Goal: Information Seeking & Learning: Learn about a topic

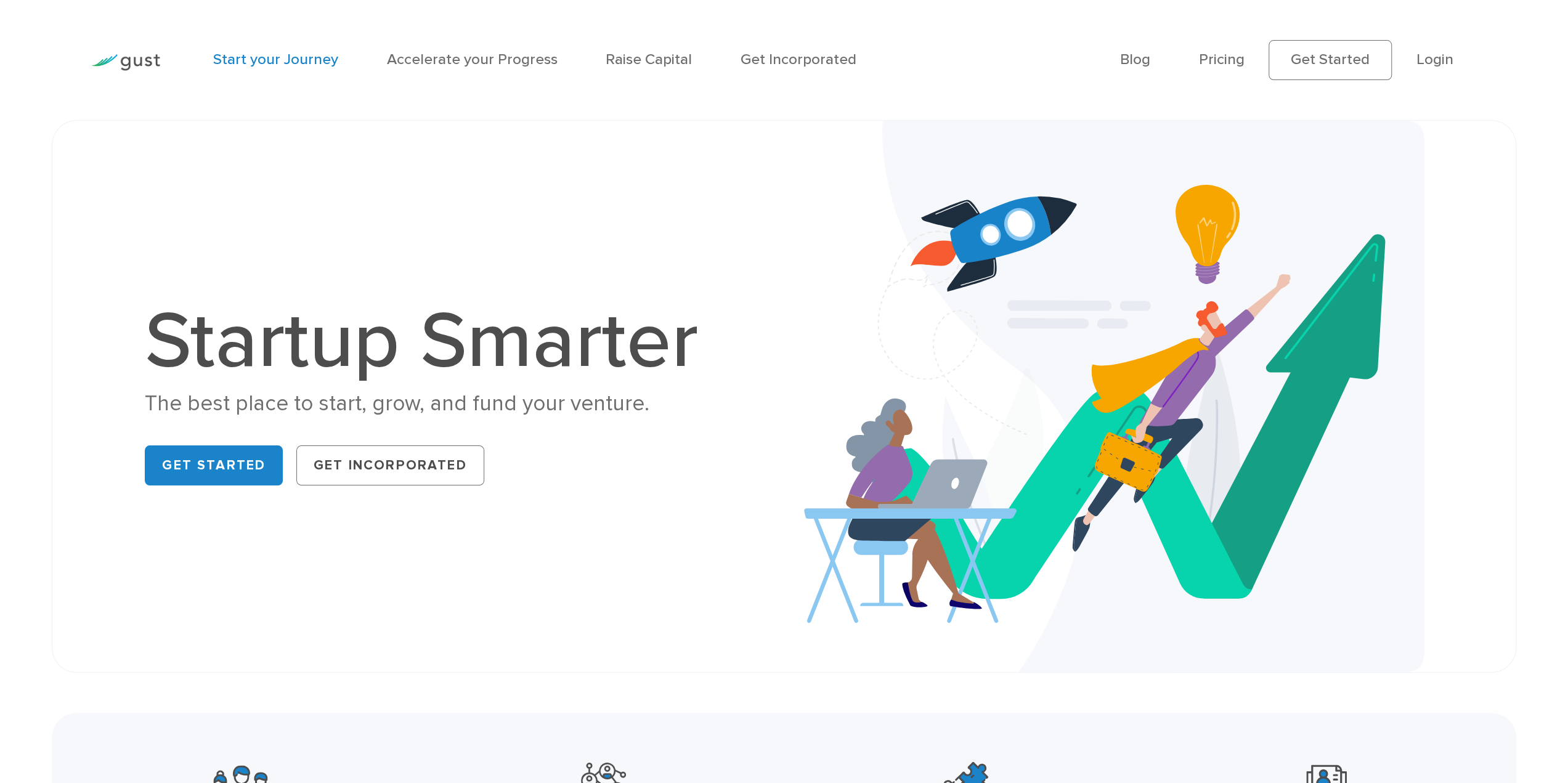
click at [290, 66] on link "Start your Journey" at bounding box center [275, 59] width 125 height 18
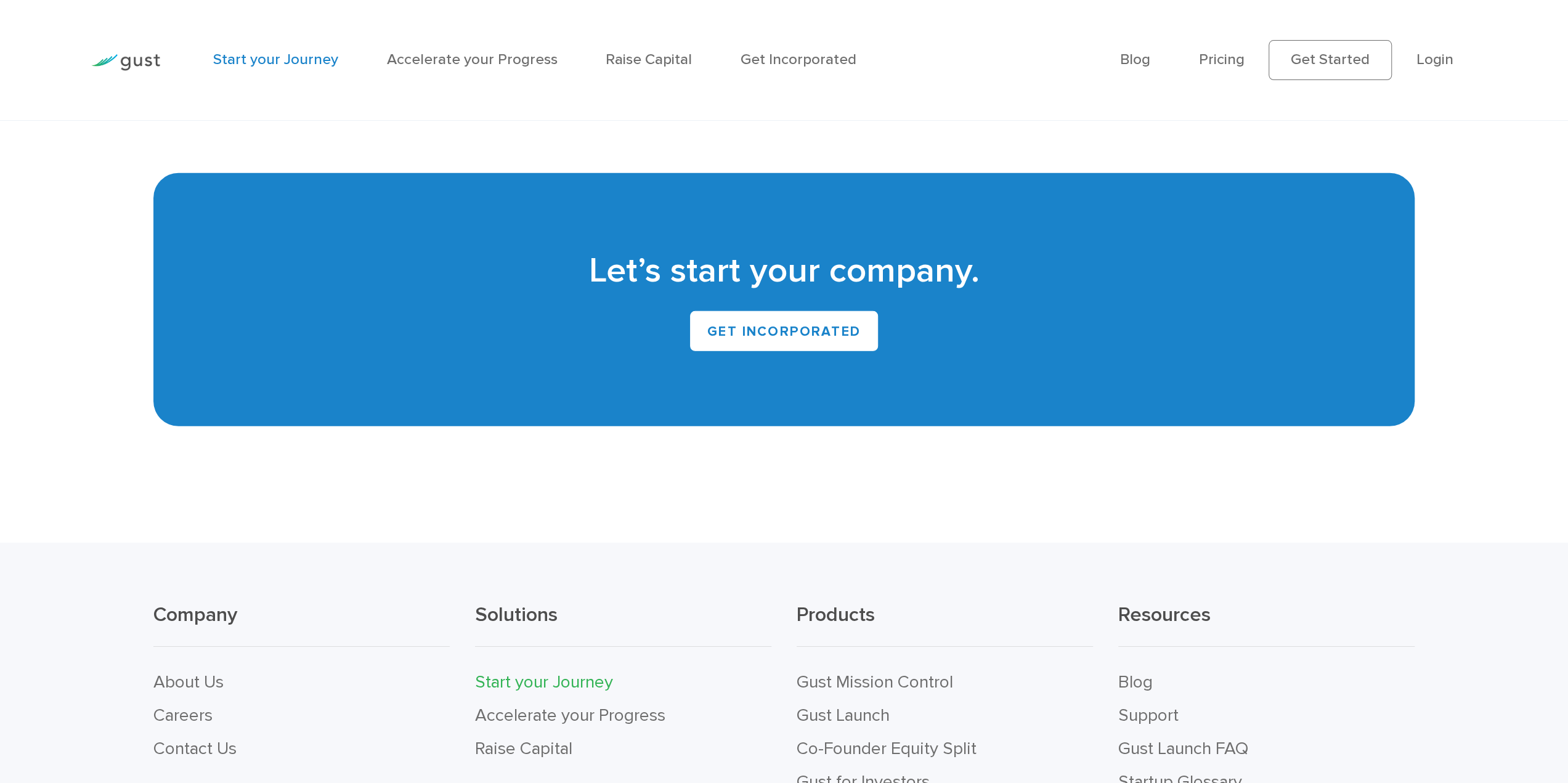
scroll to position [3696, 0]
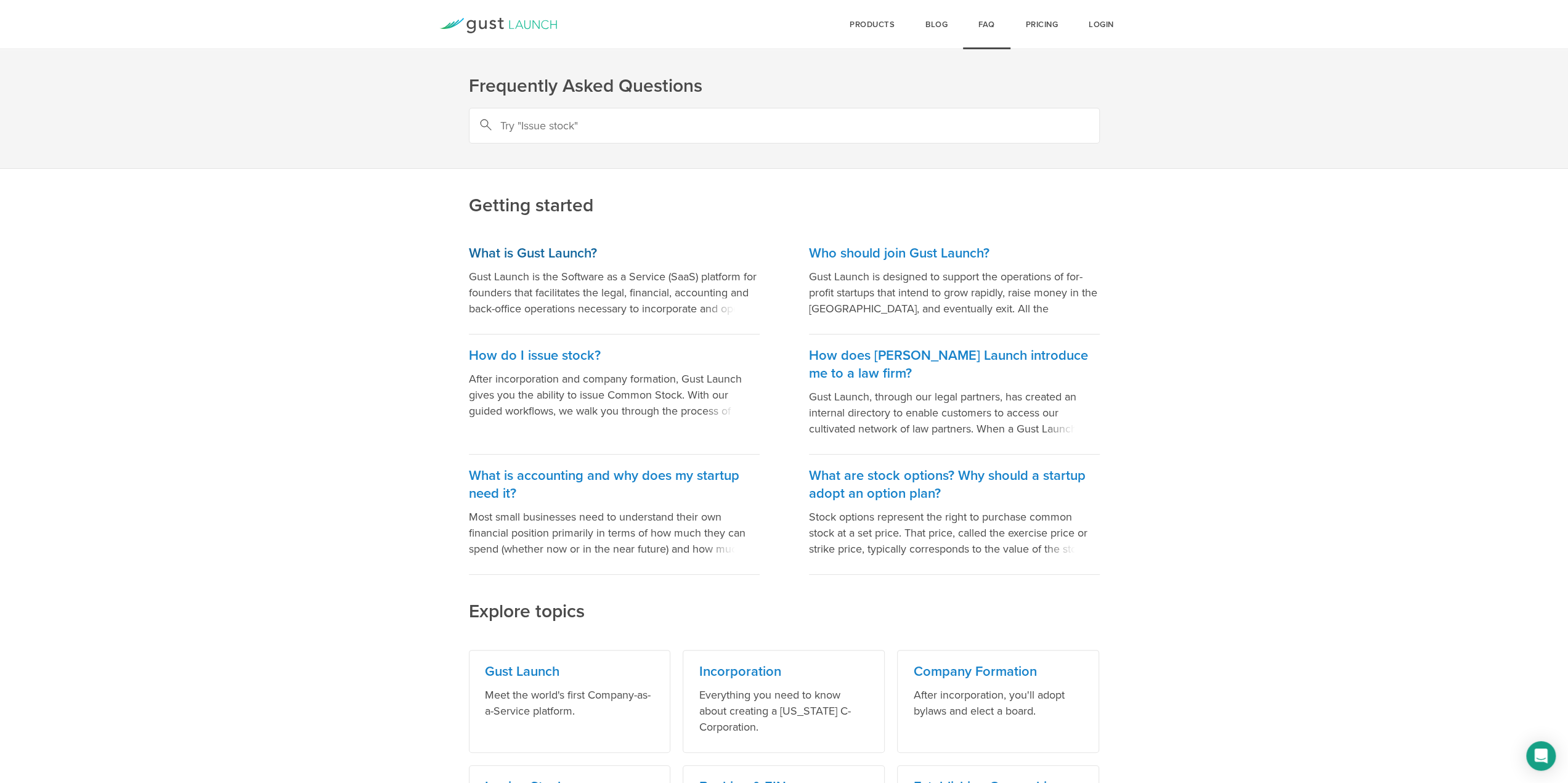
click at [656, 277] on p "Gust Launch is the Software as a Service (SaaS) platform for founders that faci…" at bounding box center [614, 293] width 291 height 48
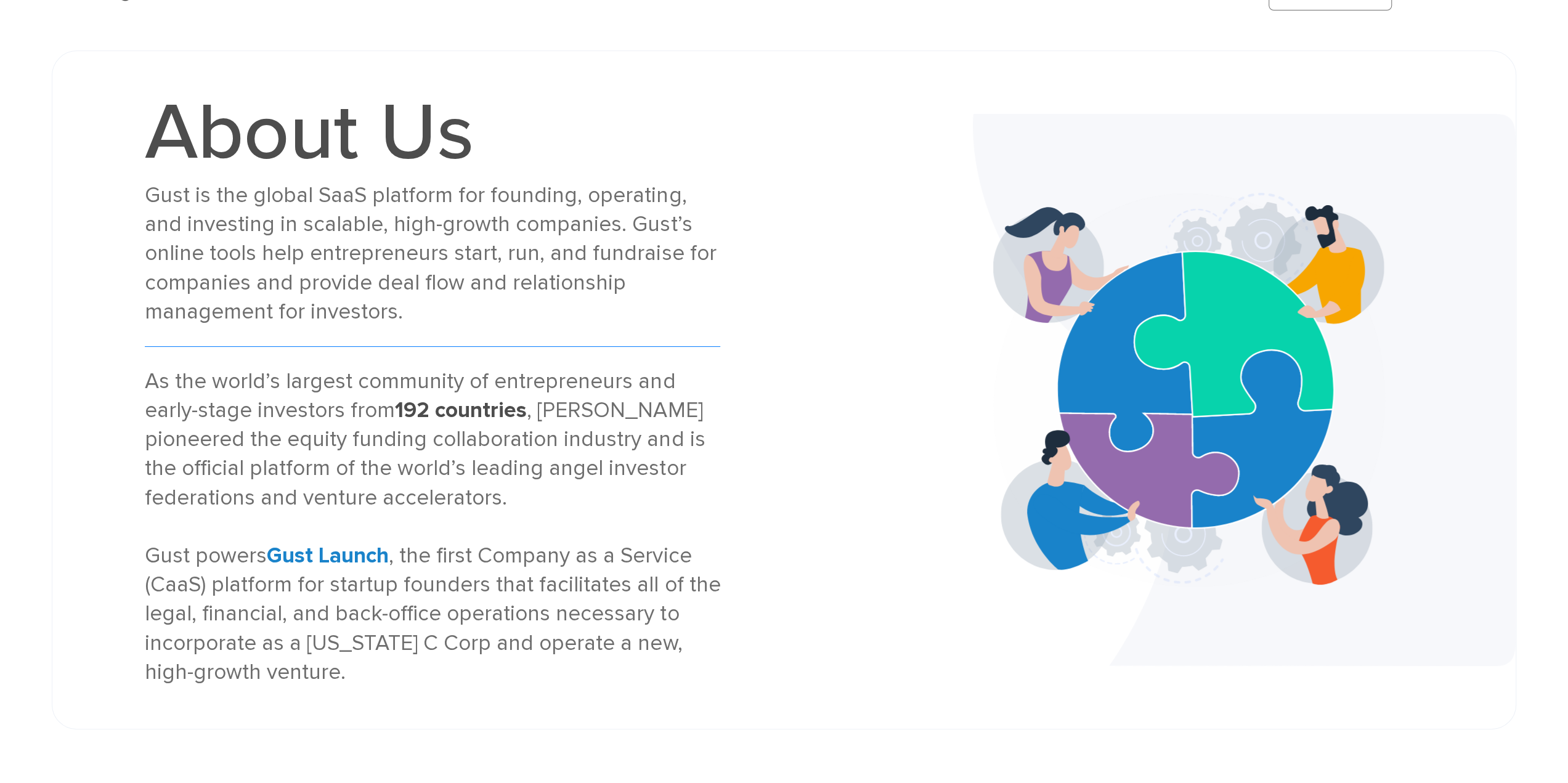
scroll to position [124, 0]
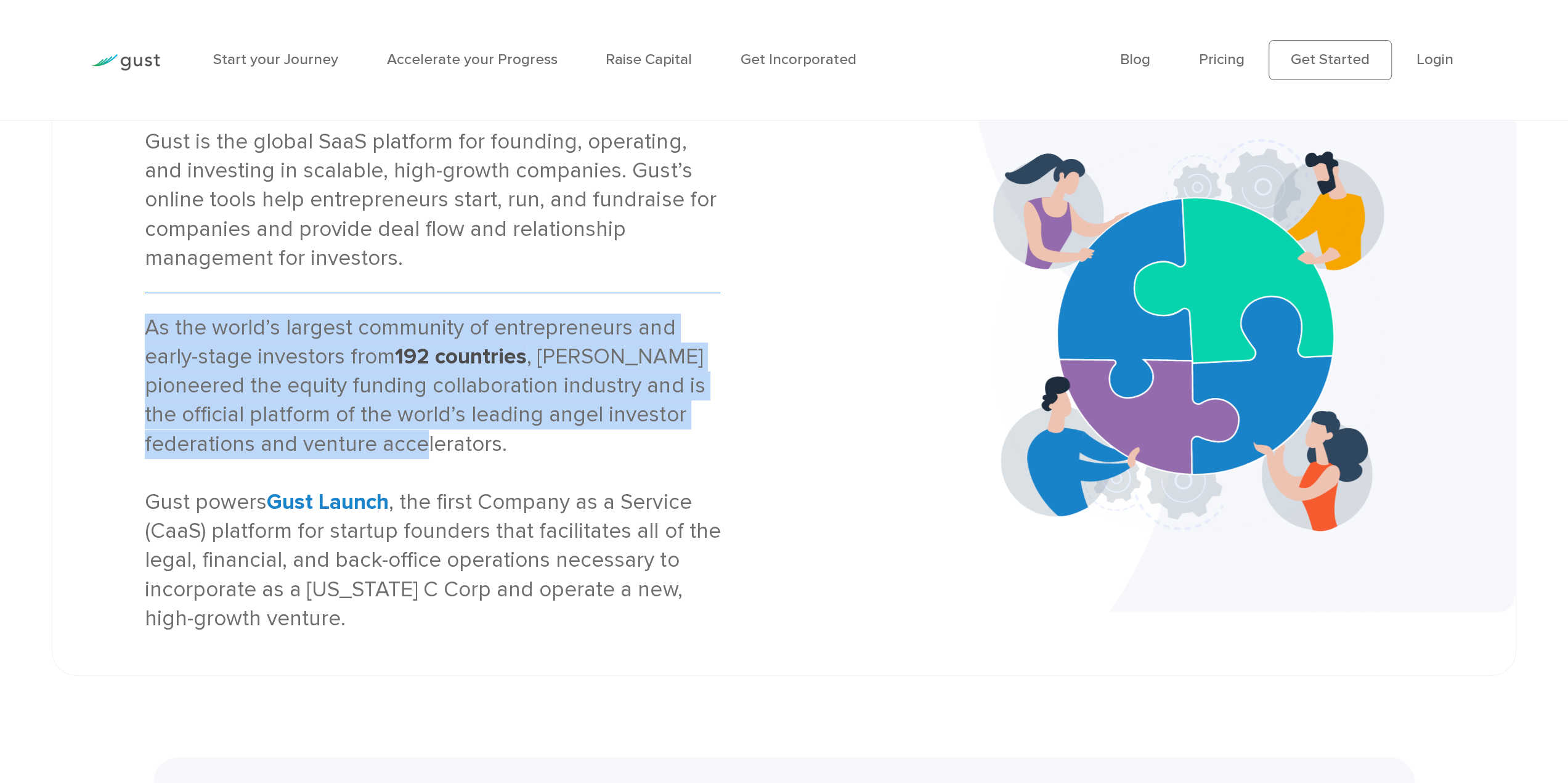
drag, startPoint x: 144, startPoint y: 332, endPoint x: 406, endPoint y: 440, distance: 283.4
click at [406, 440] on div "As the world’s largest community of entrepreneurs and early-stage investors fro…" at bounding box center [432, 474] width 576 height 320
copy div "As the world’s largest community of entrepreneurs and early-stage investors fro…"
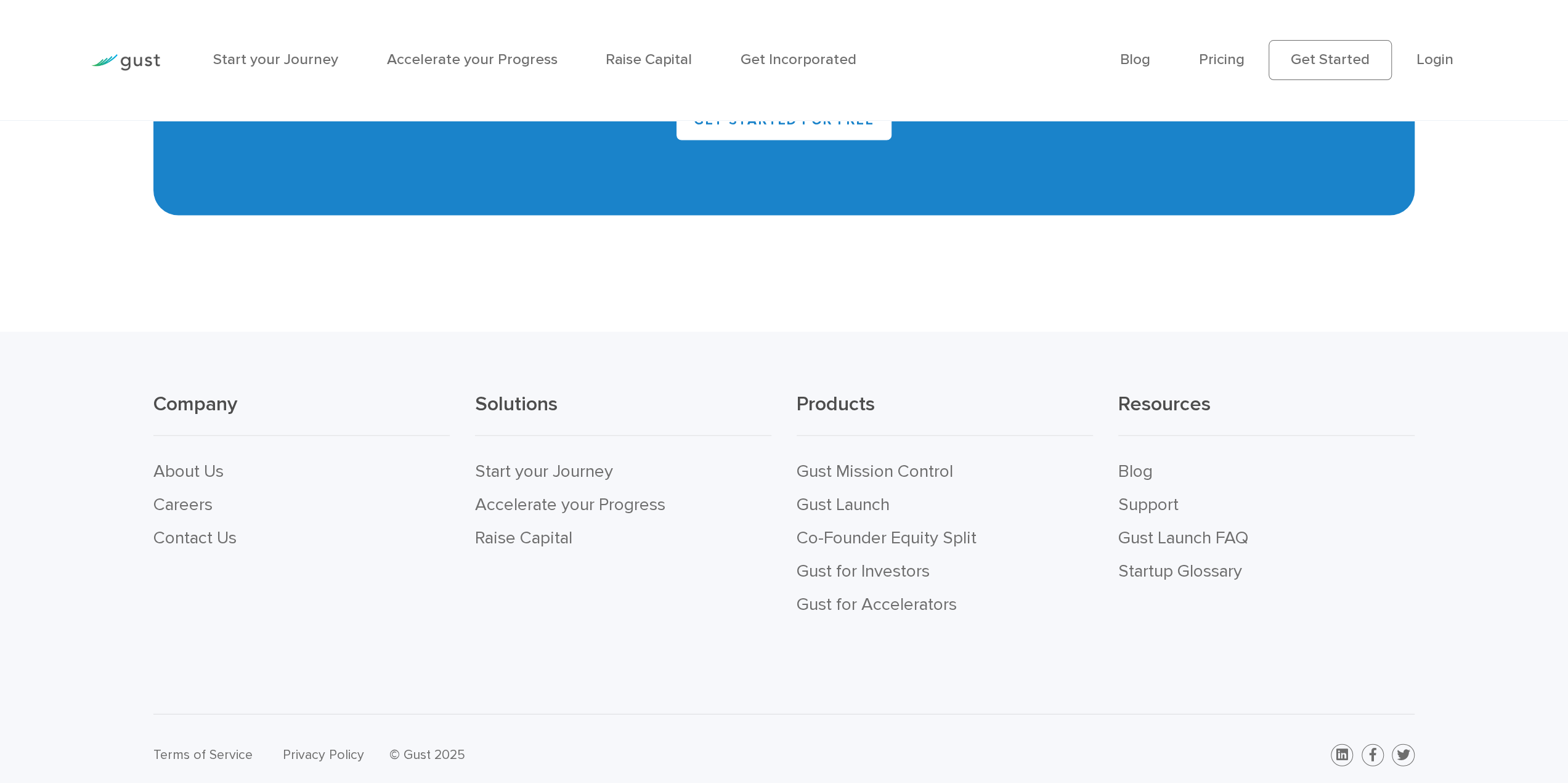
scroll to position [7149, 0]
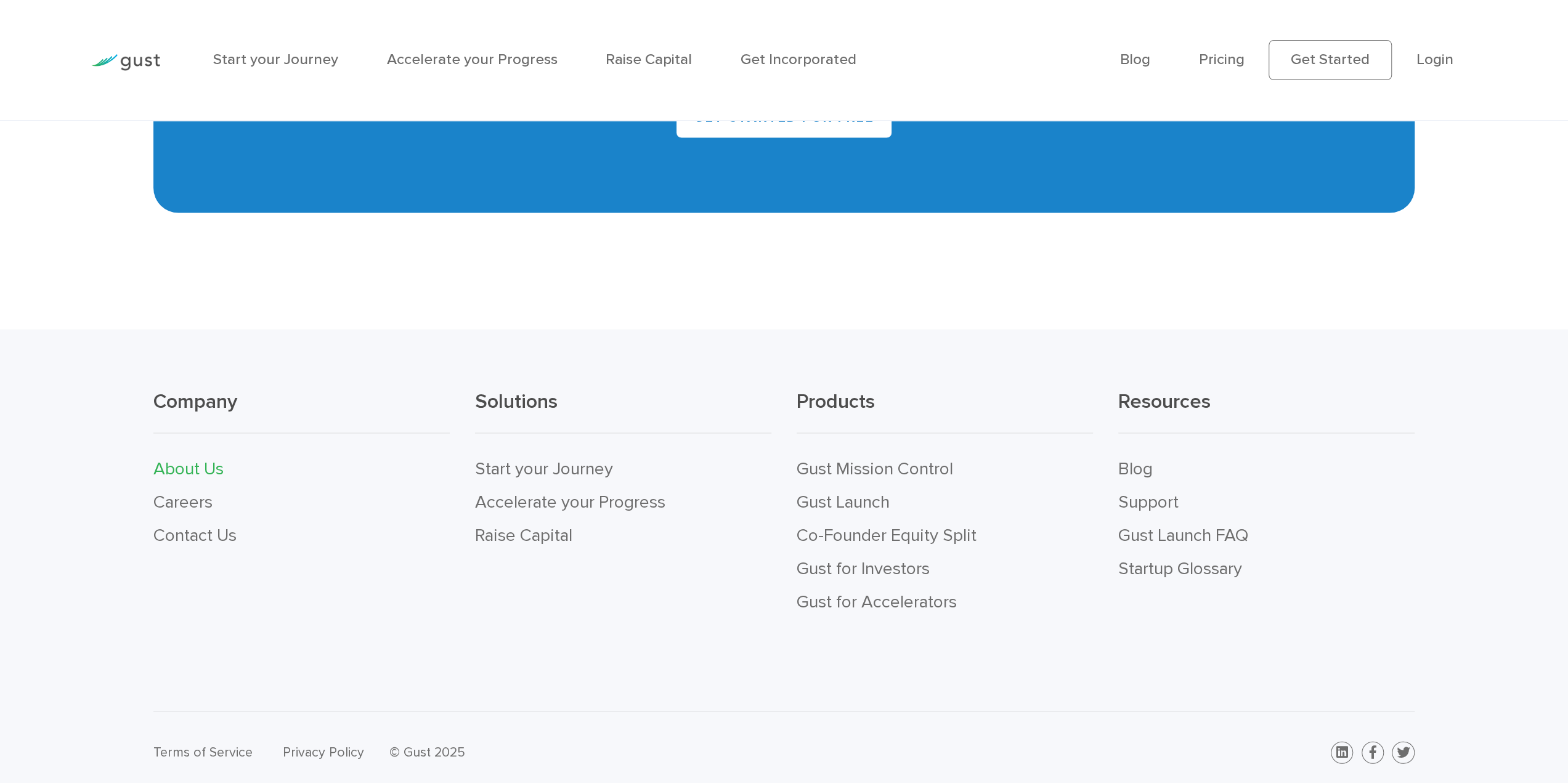
click at [161, 458] on link "About Us" at bounding box center [188, 469] width 70 height 21
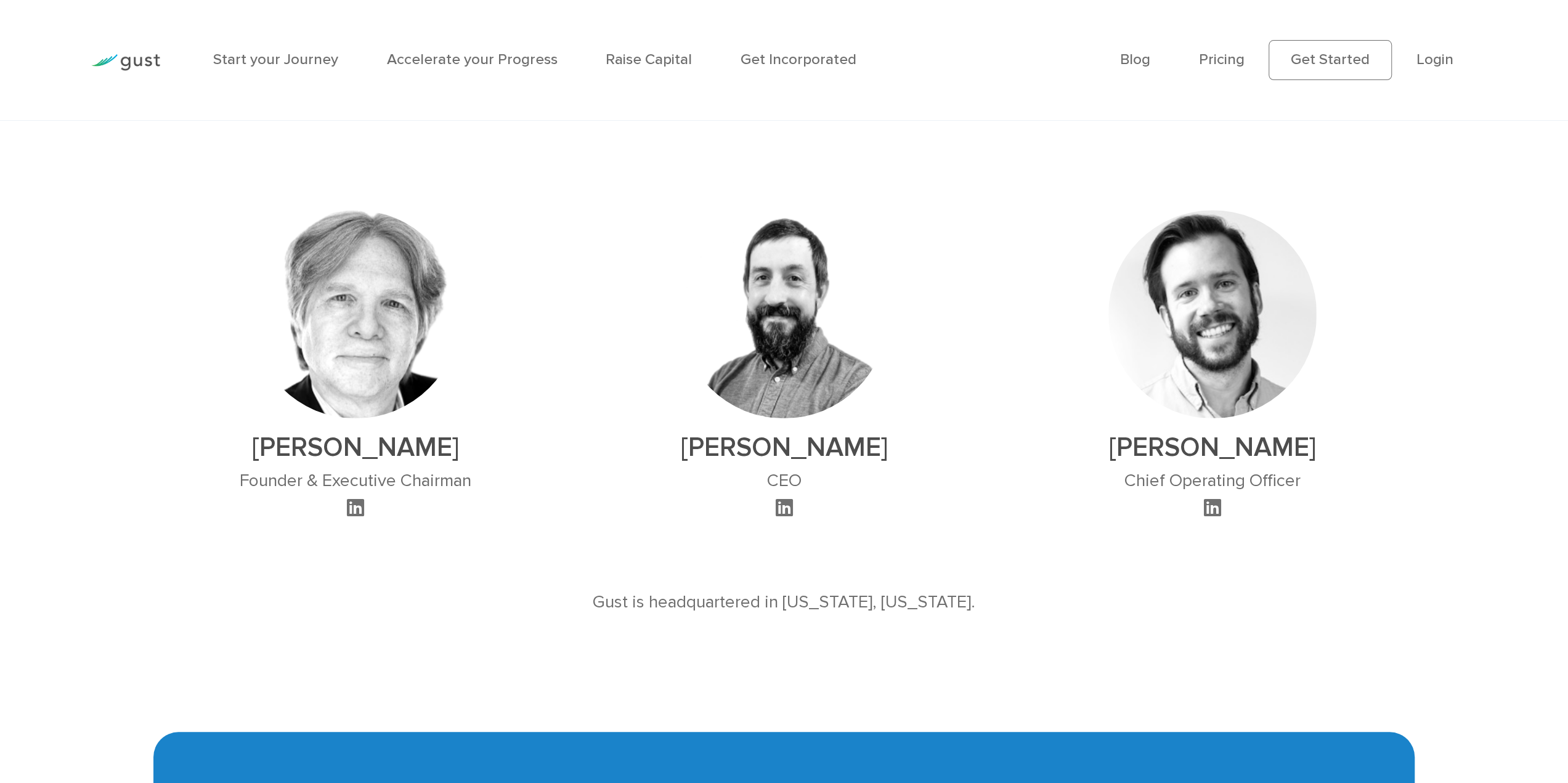
scroll to position [1782, 0]
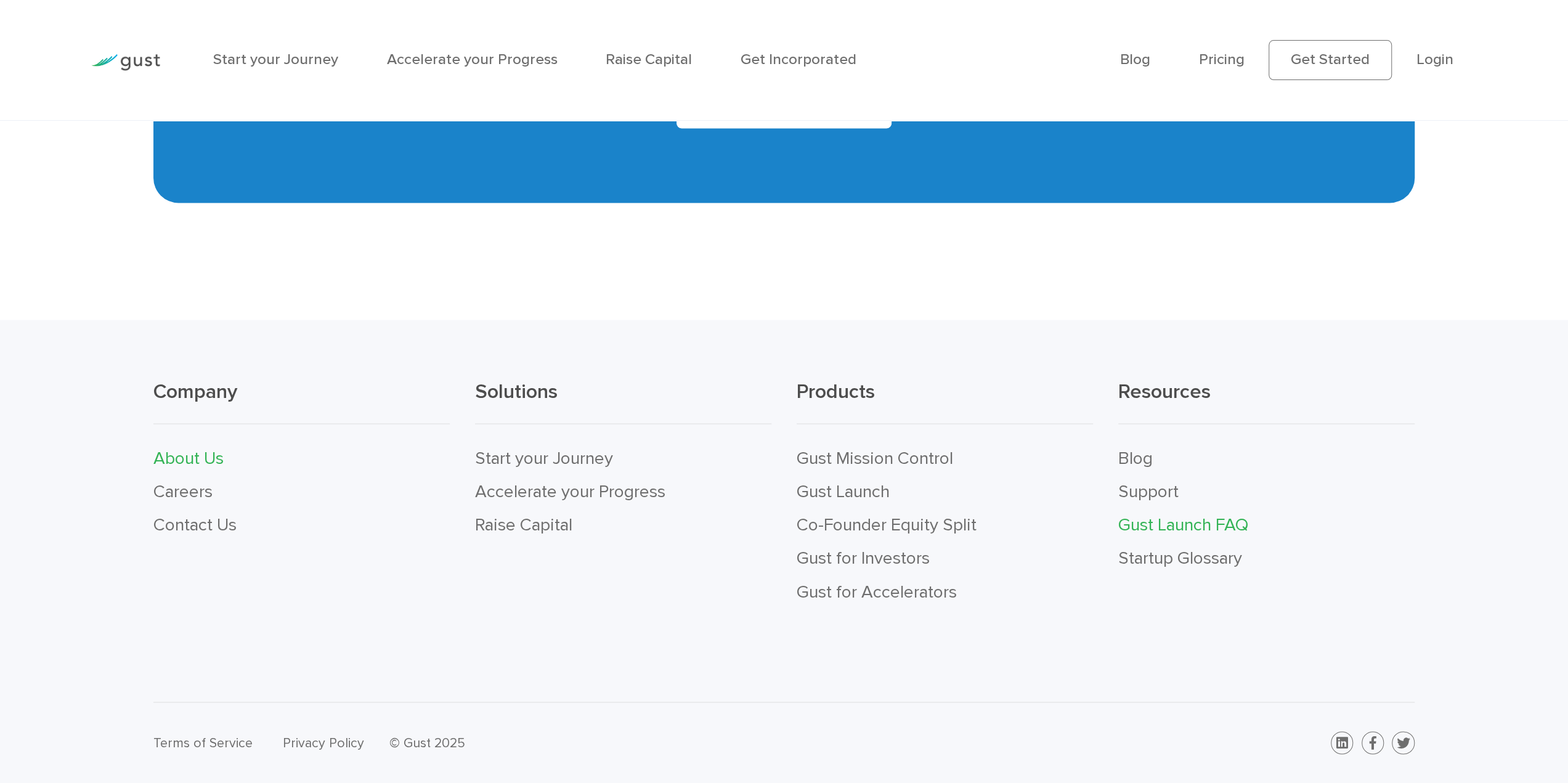
click at [1167, 523] on link "Gust Launch FAQ" at bounding box center [1183, 525] width 130 height 21
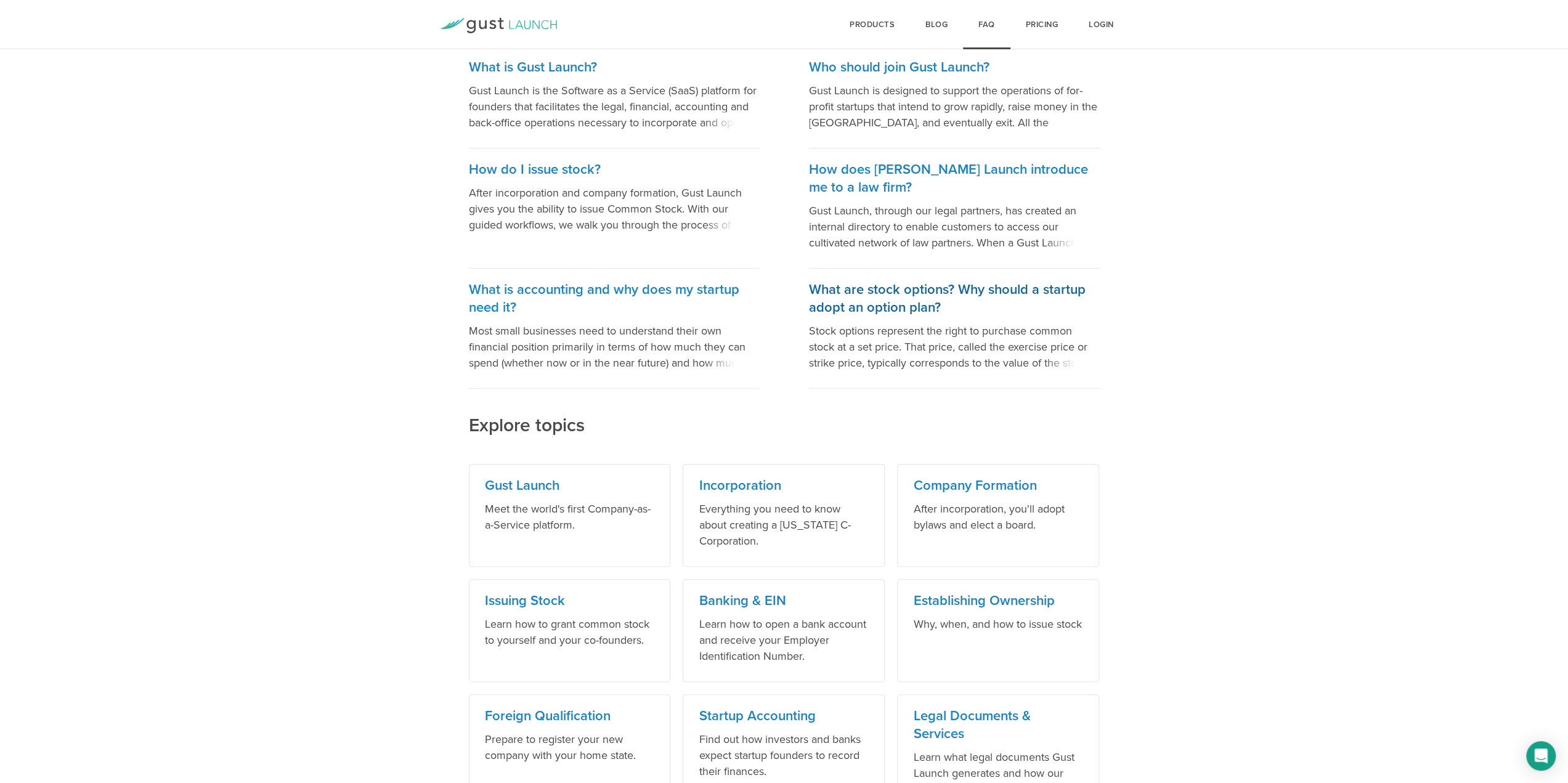
scroll to position [246, 0]
